Goal: Find specific page/section: Find specific page/section

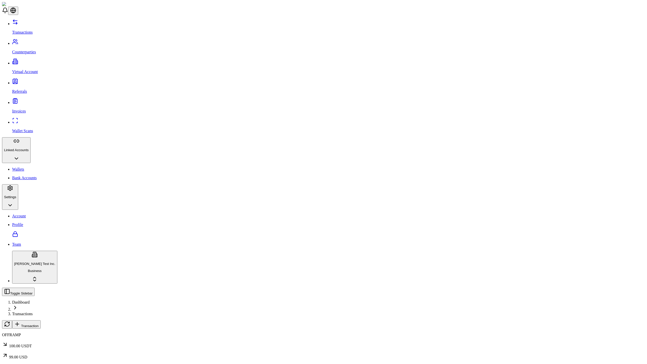
click at [38, 324] on span "Transaction" at bounding box center [29, 326] width 17 height 4
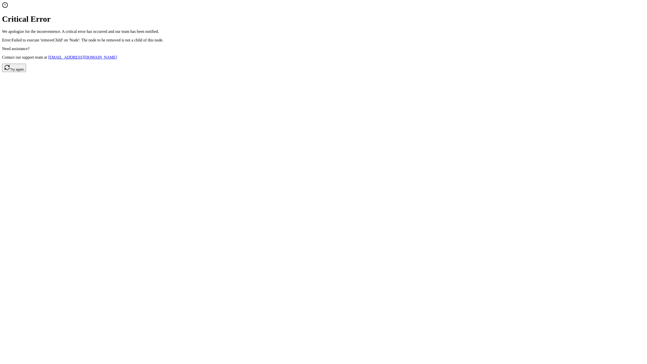
click at [26, 72] on button "Try again" at bounding box center [14, 68] width 24 height 8
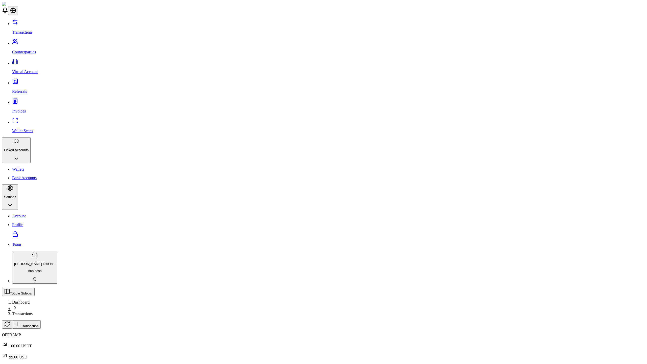
click at [38, 324] on span "Transaction" at bounding box center [29, 326] width 17 height 4
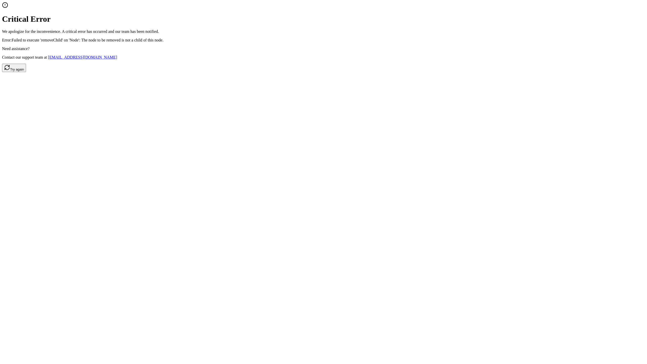
click at [26, 72] on button "Try again" at bounding box center [14, 68] width 24 height 8
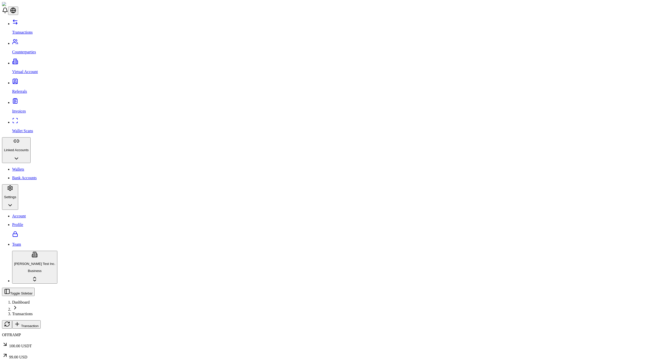
click at [38, 324] on span "Transaction" at bounding box center [29, 326] width 17 height 4
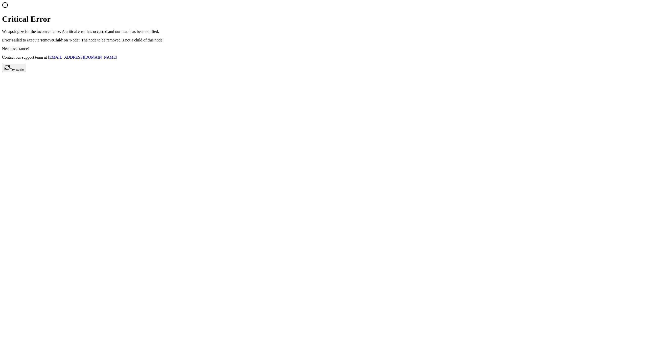
click at [324, 42] on p "Error: Failed to execute 'removeChild' on 'Node': The node to be removed is not…" at bounding box center [323, 40] width 643 height 5
click at [26, 72] on button "Try again" at bounding box center [14, 68] width 24 height 8
